Goal: Task Accomplishment & Management: Manage account settings

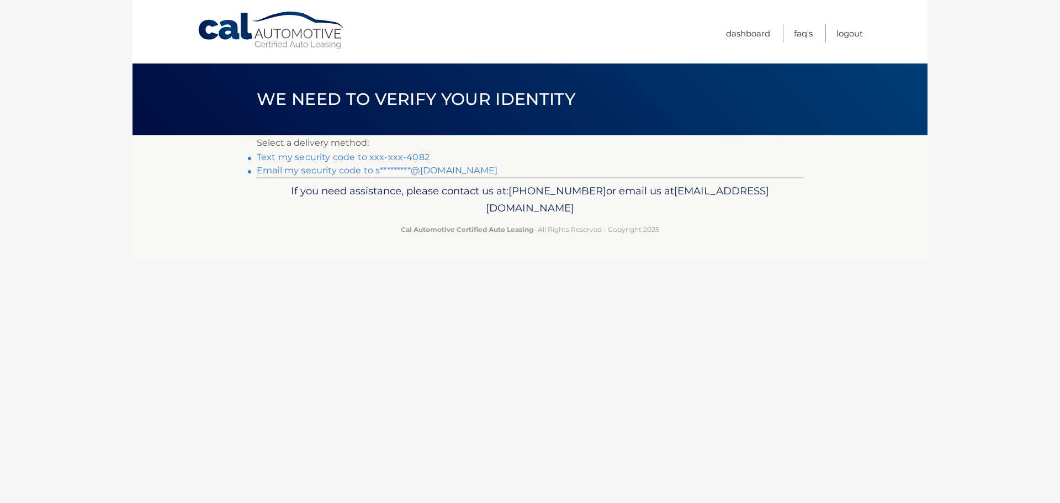
click at [412, 156] on link "Text my security code to xxx-xxx-4082" at bounding box center [343, 157] width 173 height 10
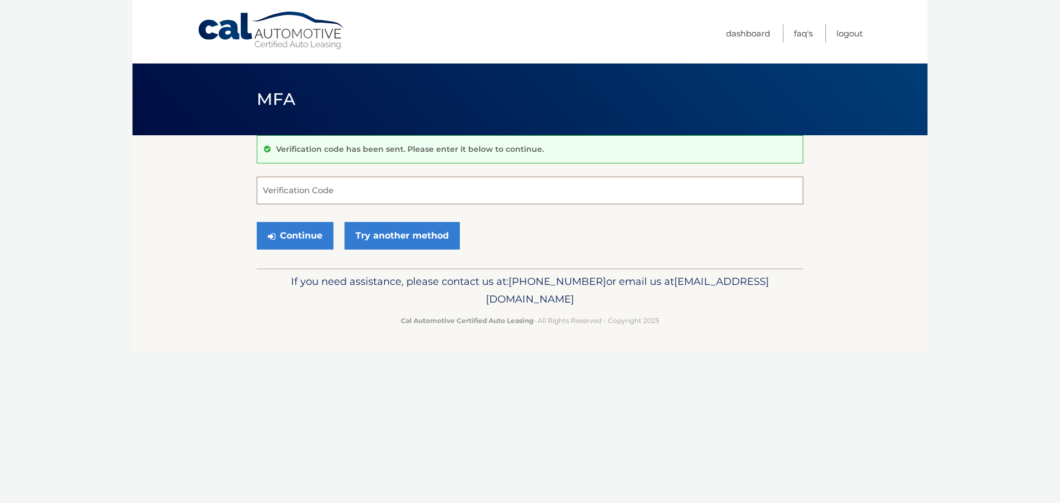
click at [408, 193] on input "Verification Code" at bounding box center [530, 191] width 546 height 28
type input "378161"
click at [291, 241] on button "Continue" at bounding box center [295, 236] width 77 height 28
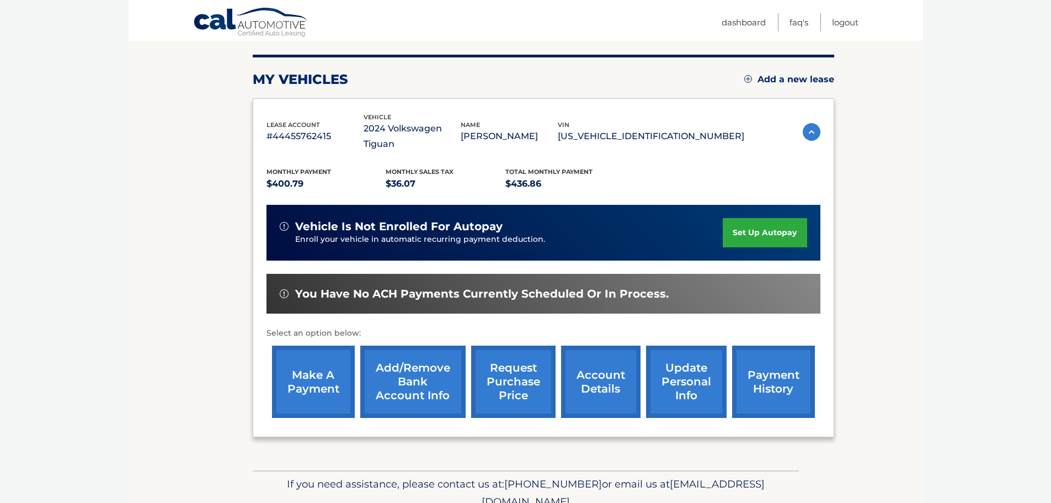
scroll to position [111, 0]
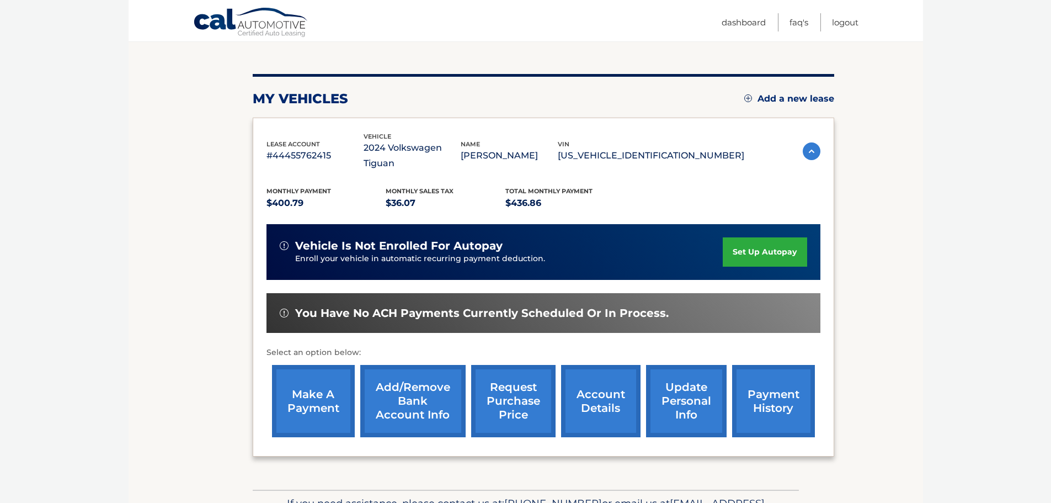
click at [319, 387] on link "make a payment" at bounding box center [313, 401] width 83 height 72
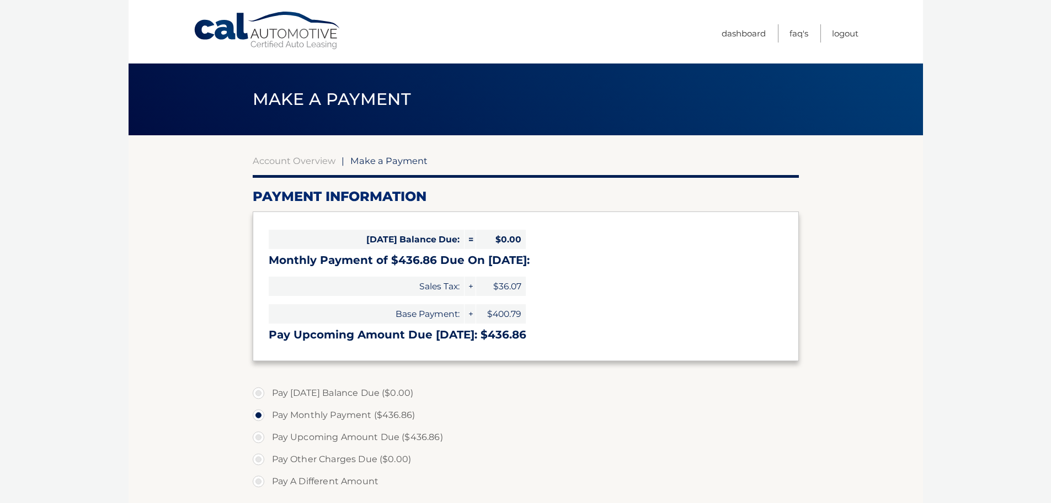
select select "OGE0MjQxYzctMTYxMS00ZGMxLWJkOGMtYTNlN2FmOGJiMzhk"
click at [233, 227] on section "Account Overview | Make a Payment Payment Information Today's Balance Due: = $0…" at bounding box center [526, 420] width 795 height 570
